Goal: Check status: Check status

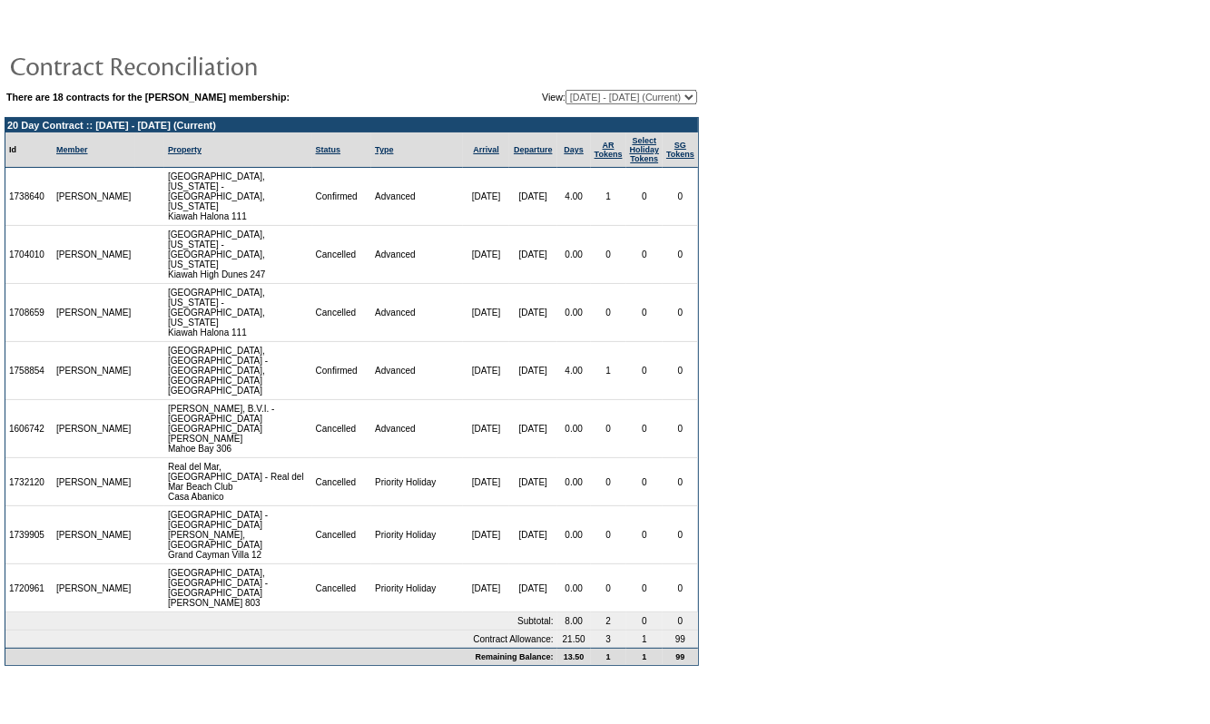
click at [566, 90] on select "[DATE] - [DATE] [DATE] - [DATE] [DATE] - [DATE] [DATE] - [DATE] [DATE] - [DATE]…" at bounding box center [632, 97] width 132 height 15
select select "136939"
click at [566, 90] on select "[DATE] - [DATE] [DATE] - [DATE] [DATE] - [DATE] [DATE] - [DATE] [DATE] - [DATE]…" at bounding box center [632, 97] width 132 height 15
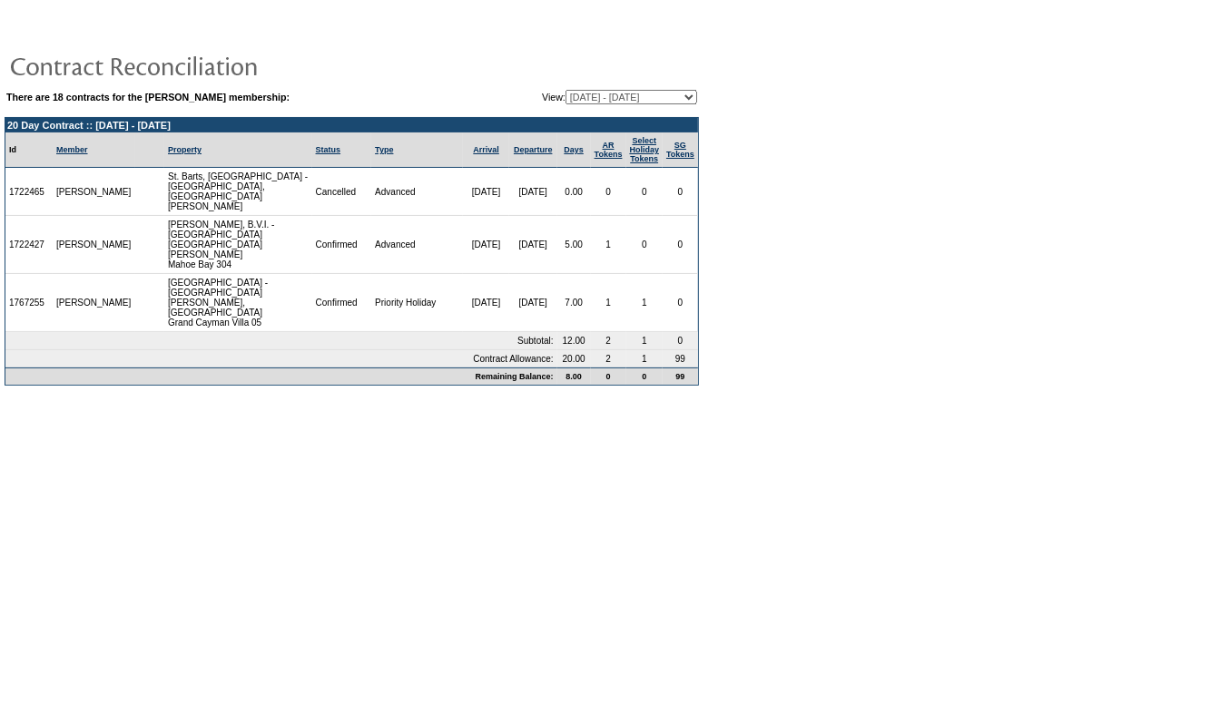
click at [641, 91] on select "[DATE] - [DATE] [DATE] - [DATE] [DATE] - [DATE] [DATE] - [DATE] [DATE] - [DATE]…" at bounding box center [632, 97] width 132 height 15
select select "126489"
click at [566, 90] on select "[DATE] - [DATE] [DATE] - [DATE] [DATE] - [DATE] [DATE] - [DATE] [DATE] - [DATE]…" at bounding box center [632, 97] width 132 height 15
